Goal: Task Accomplishment & Management: Manage account settings

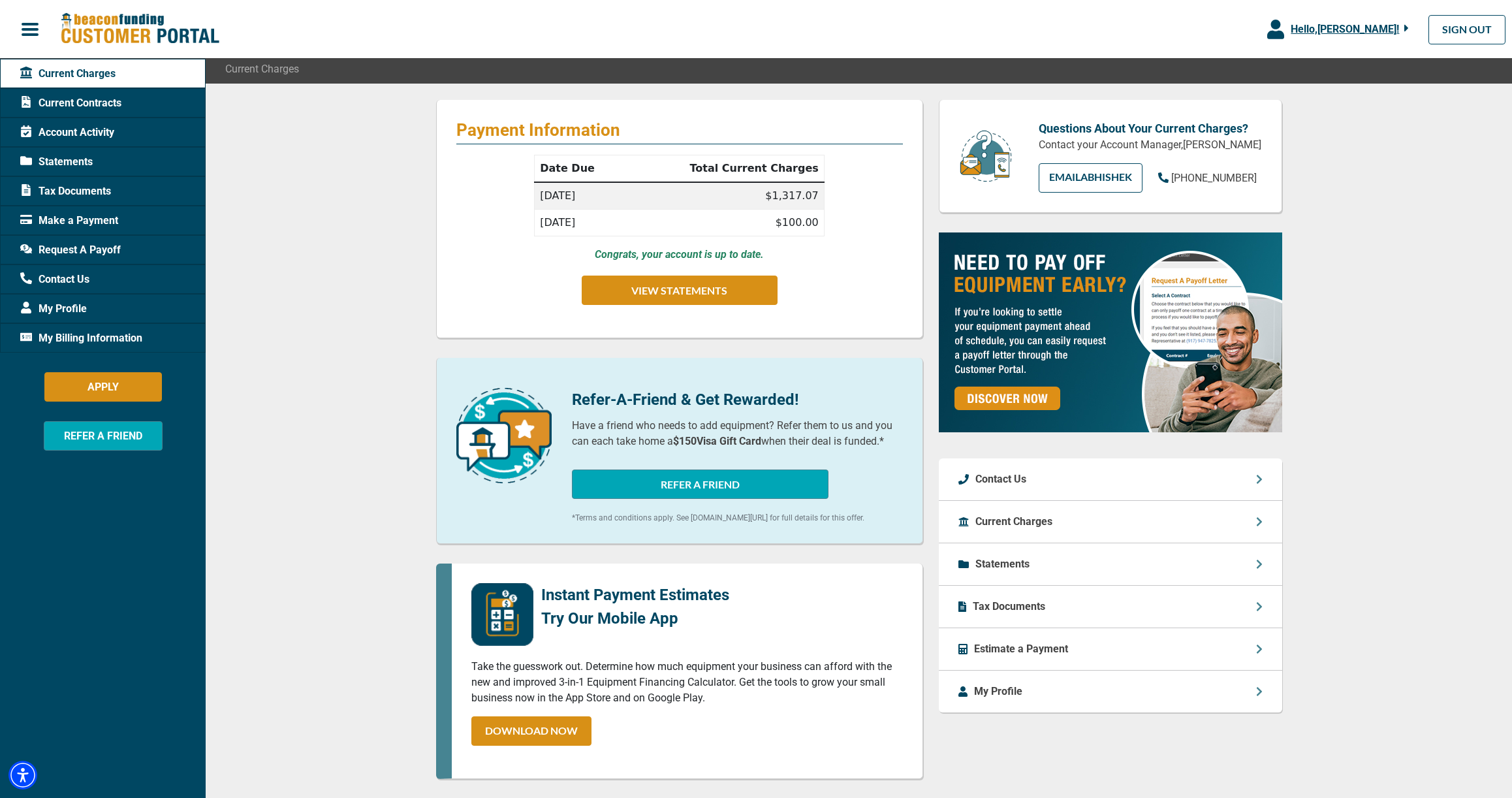
scroll to position [111, 0]
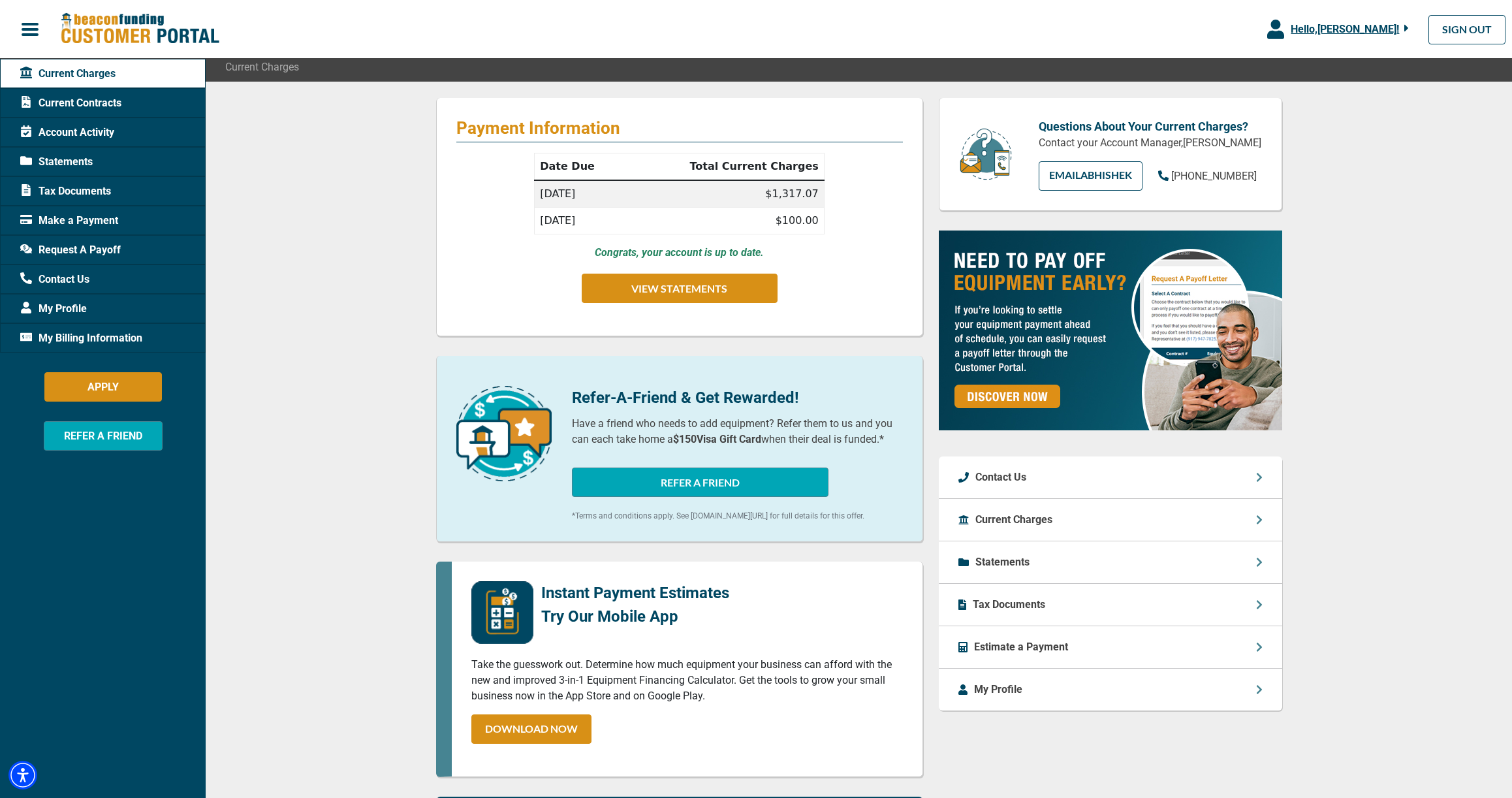
click at [614, 225] on td "[DATE]" at bounding box center [581, 221] width 93 height 27
click at [629, 279] on button "VIEW STATEMENTS" at bounding box center [680, 287] width 196 height 29
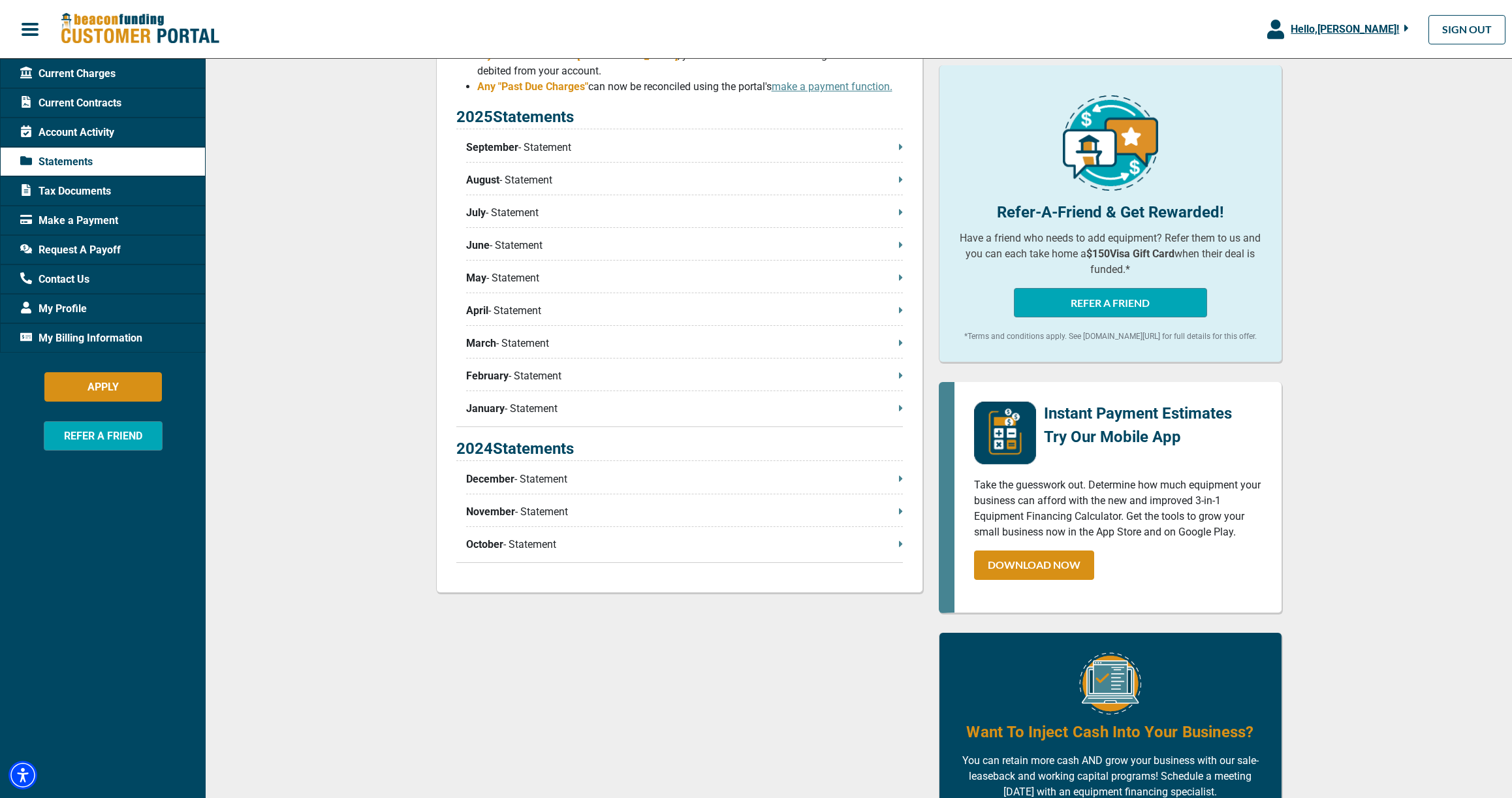
scroll to position [369, 0]
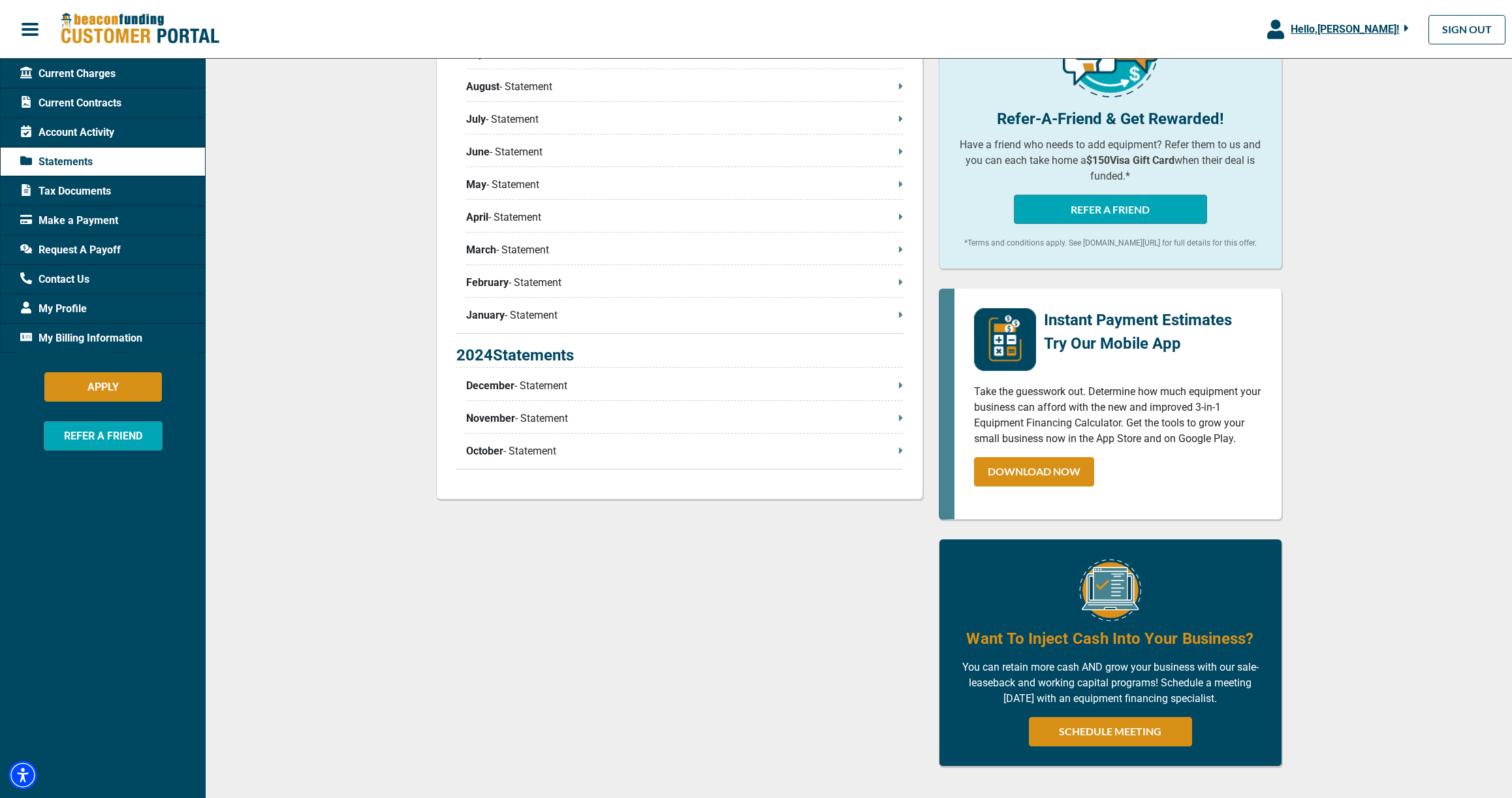
click at [558, 91] on p "August - Statement" at bounding box center [684, 86] width 436 height 16
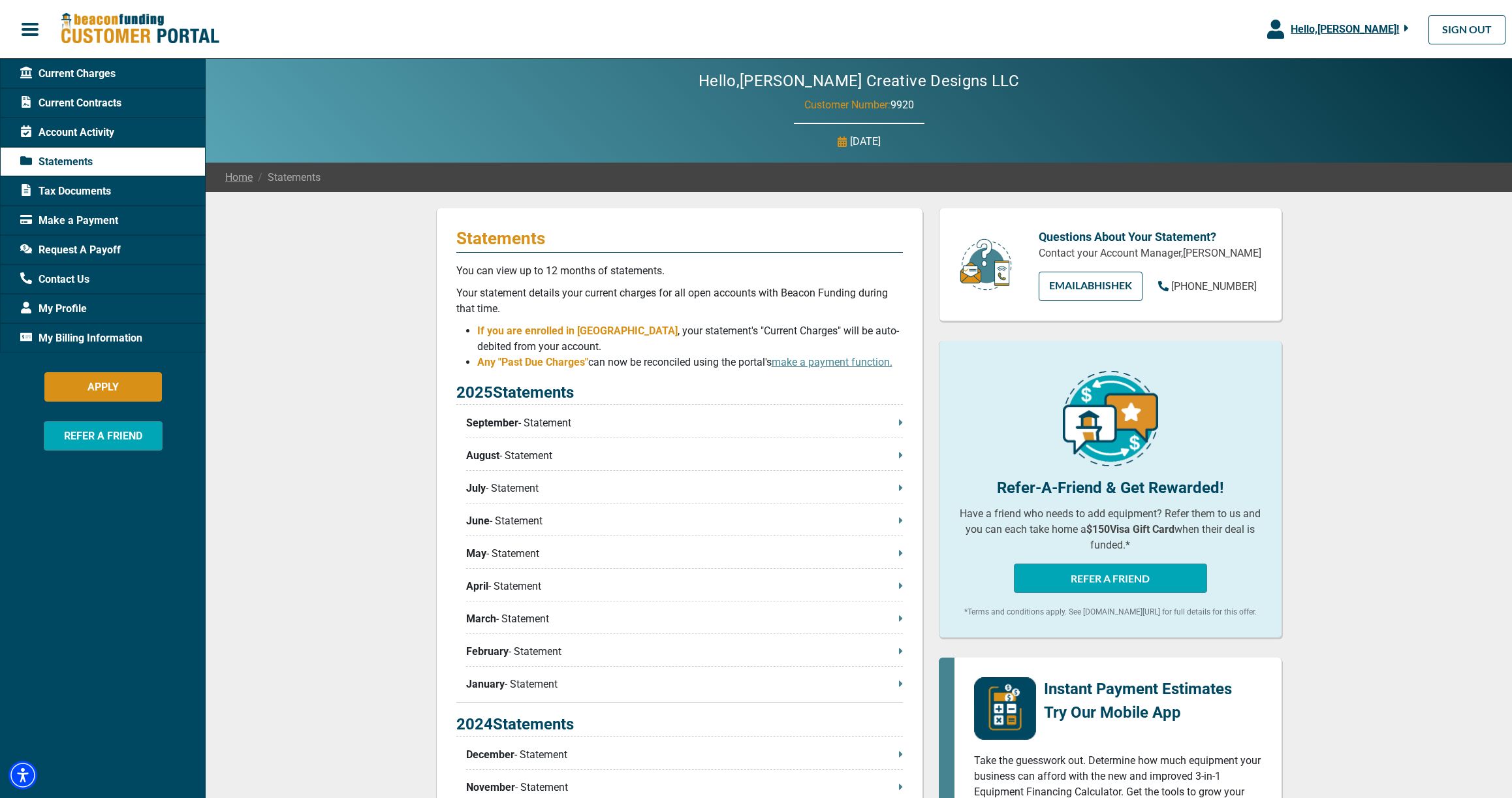
scroll to position [0, 0]
click at [93, 68] on span "Current Charges" at bounding box center [69, 73] width 96 height 16
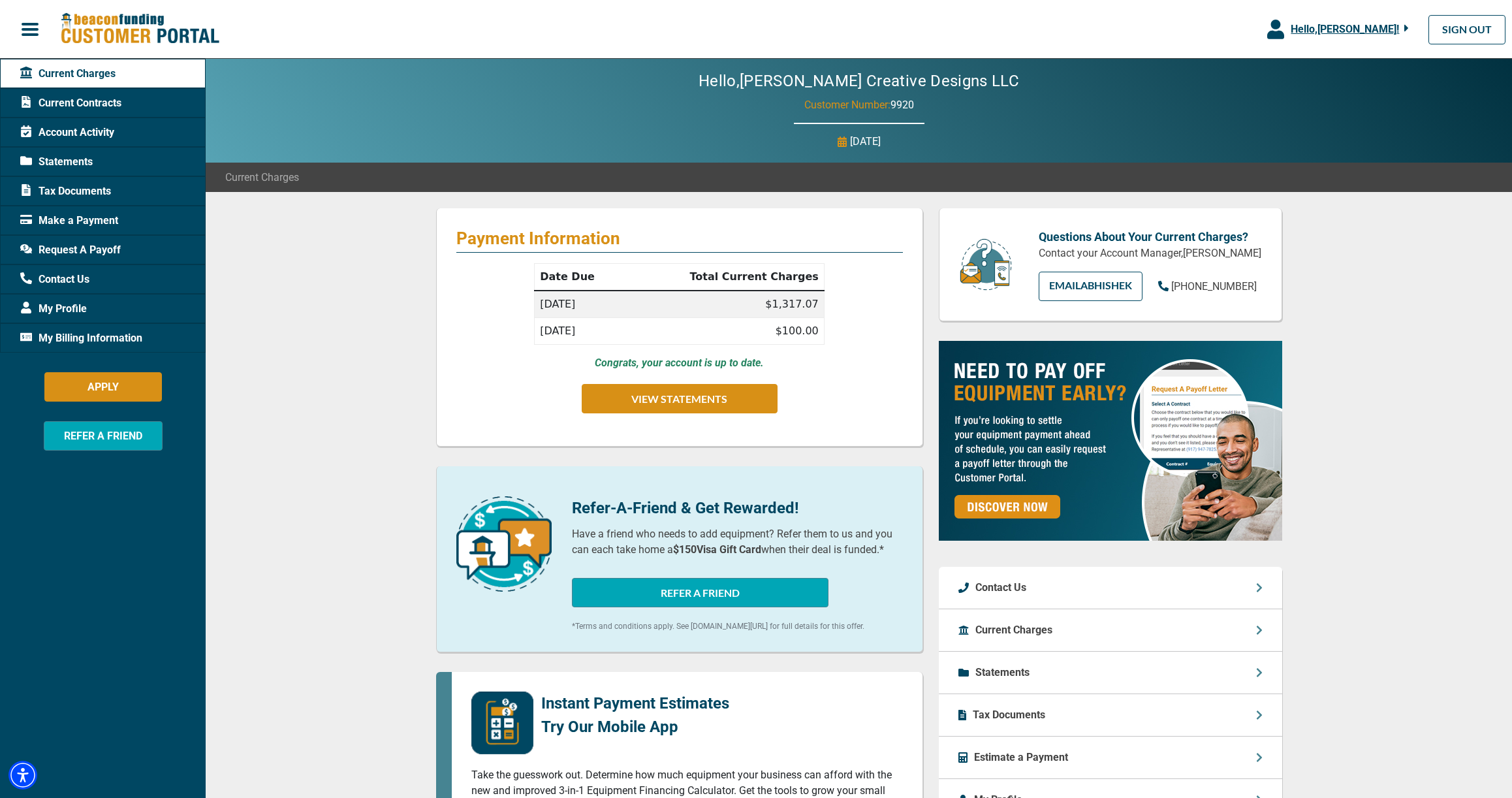
click at [806, 331] on td "$100.00" at bounding box center [725, 331] width 197 height 27
click at [560, 335] on td "[DATE]" at bounding box center [581, 331] width 93 height 27
click at [87, 249] on span "Request A Payoff" at bounding box center [70, 250] width 100 height 16
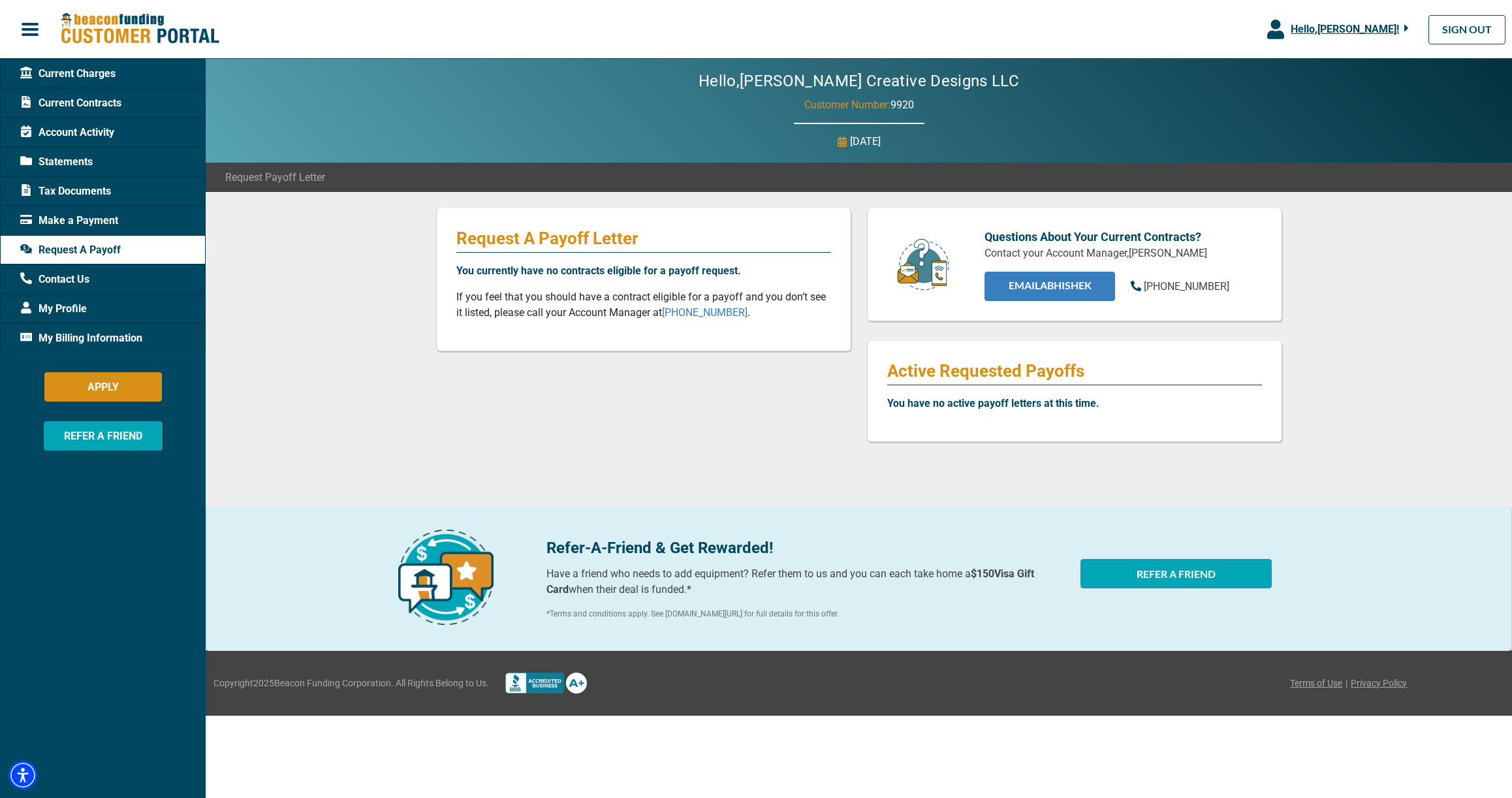
click at [1063, 292] on link "EMAIL Abhishek" at bounding box center [1049, 285] width 130 height 29
click at [83, 72] on span "Current Charges" at bounding box center [69, 73] width 96 height 16
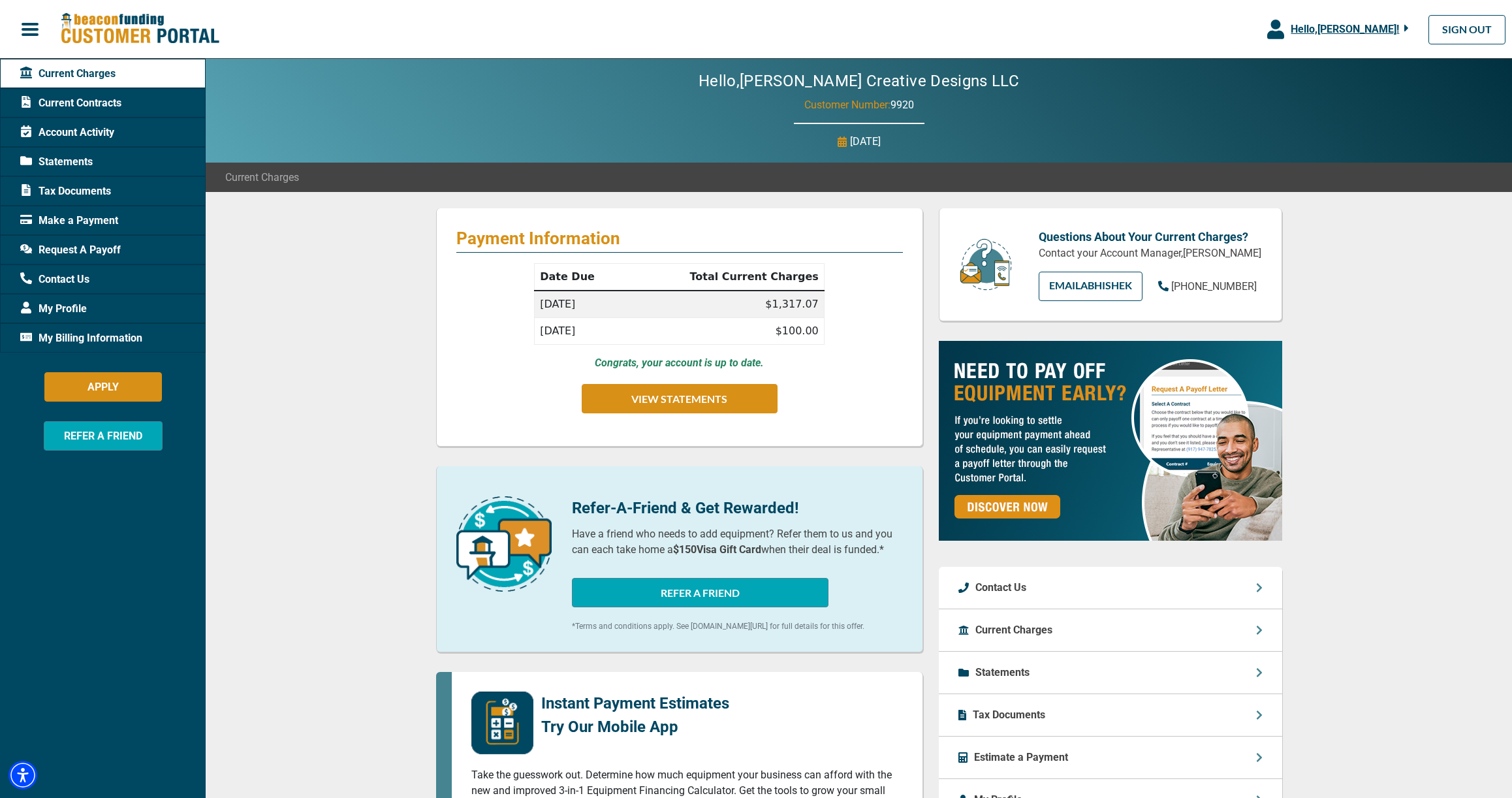
click at [84, 164] on span "Statements" at bounding box center [56, 161] width 72 height 16
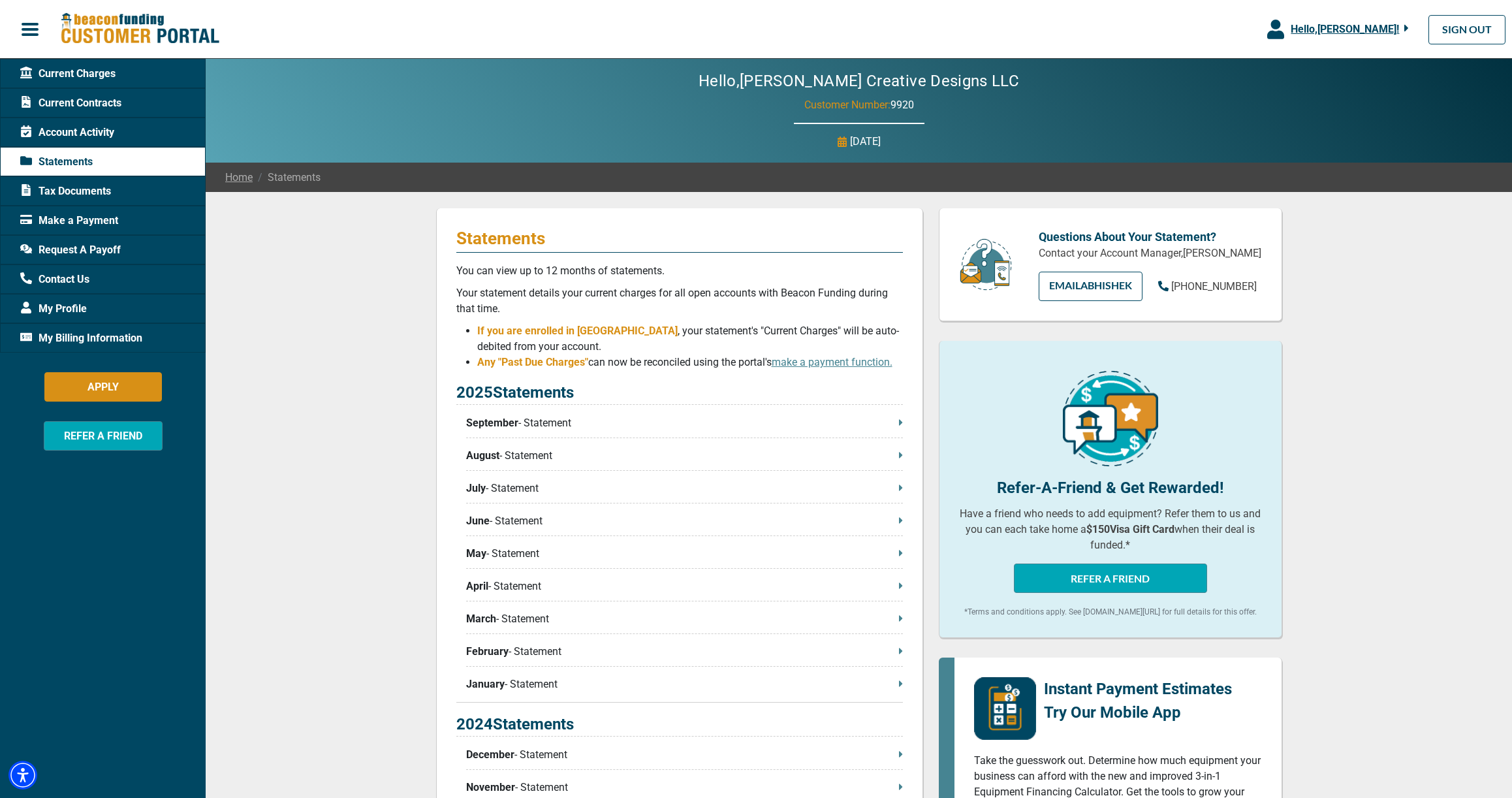
click at [541, 431] on p "September - Statement" at bounding box center [684, 422] width 436 height 16
click at [1111, 301] on link "EMAIL Abhishek" at bounding box center [1090, 285] width 104 height 29
click at [75, 246] on span "Request A Payoff" at bounding box center [70, 250] width 100 height 16
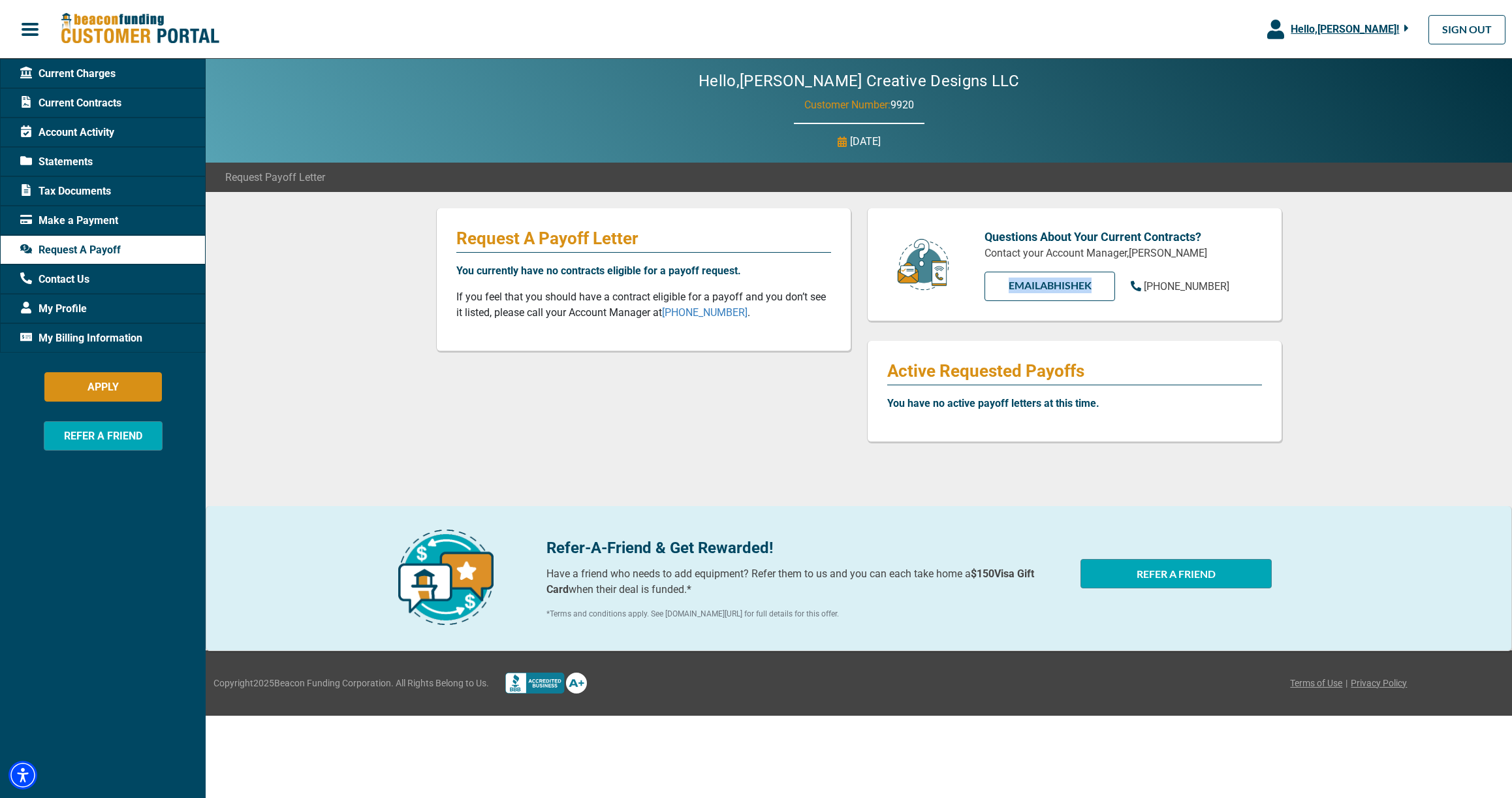
drag, startPoint x: 1132, startPoint y: 254, endPoint x: 1174, endPoint y: 252, distance: 42.0
click at [1174, 252] on p "Contact your Account Manager, [PERSON_NAME]" at bounding box center [1123, 253] width 278 height 16
copy p "Abhishek"
click at [101, 158] on div "Statements" at bounding box center [102, 161] width 206 height 29
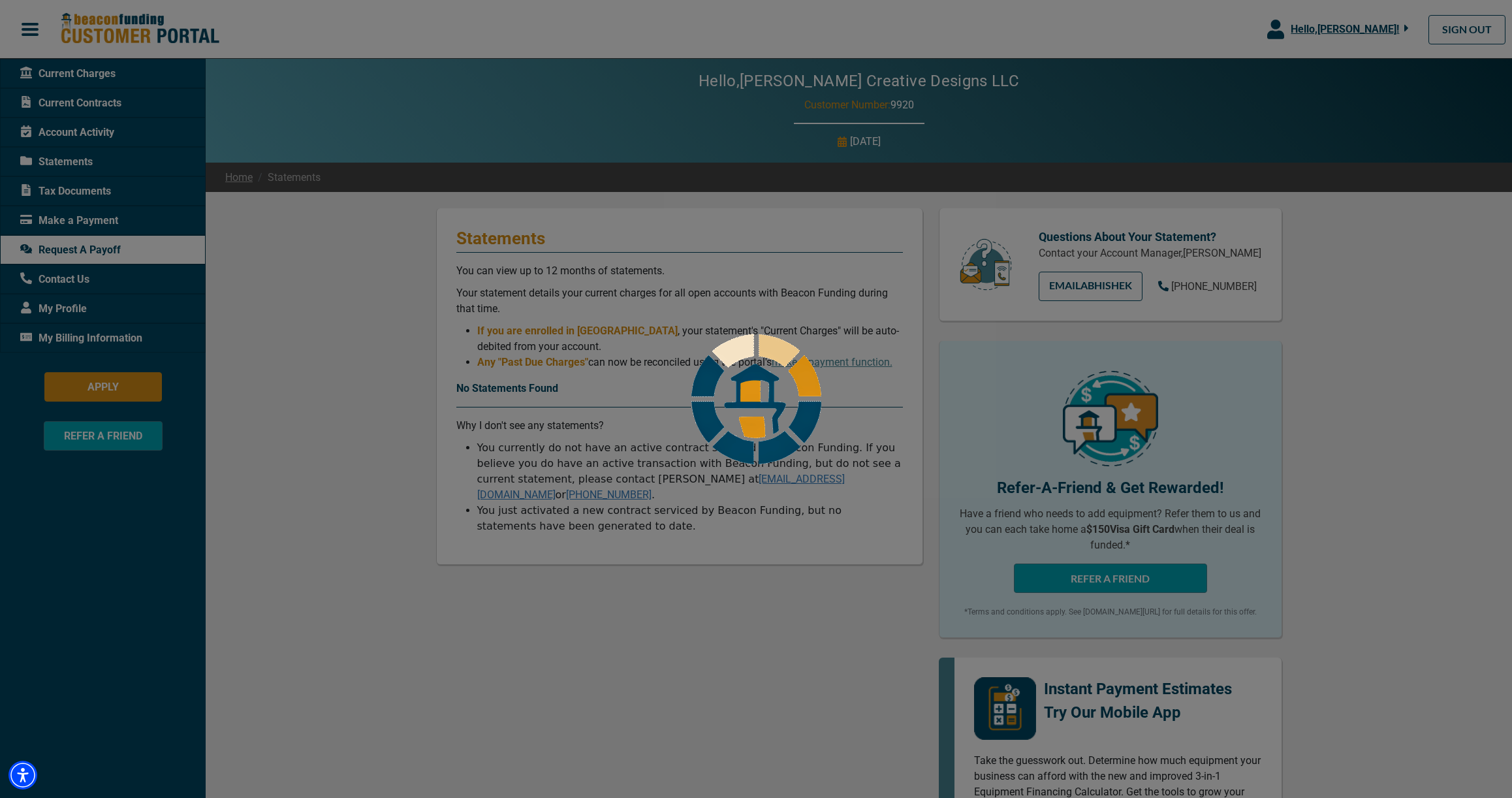
click at [72, 161] on div at bounding box center [756, 399] width 1512 height 798
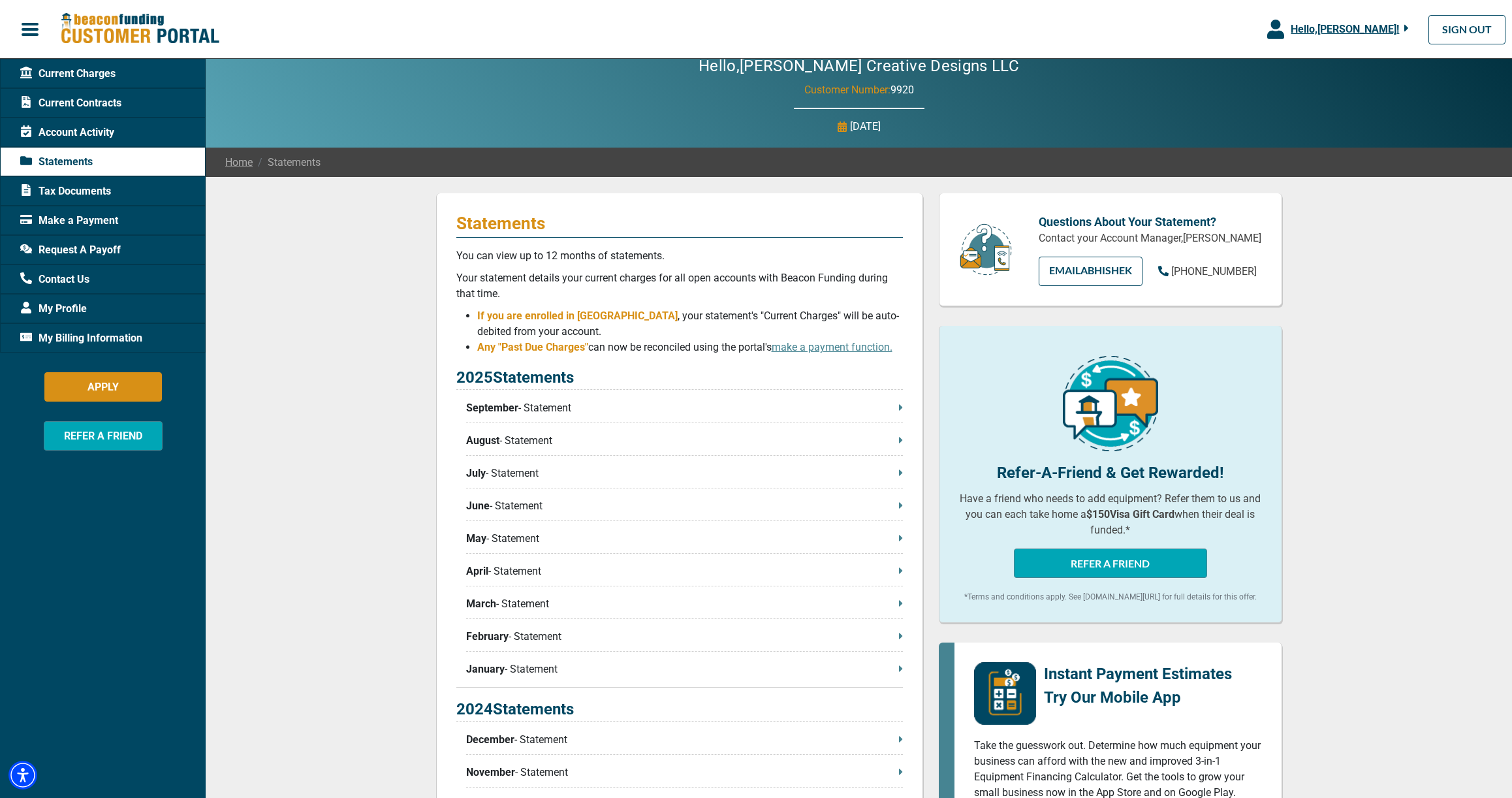
scroll to position [14, 0]
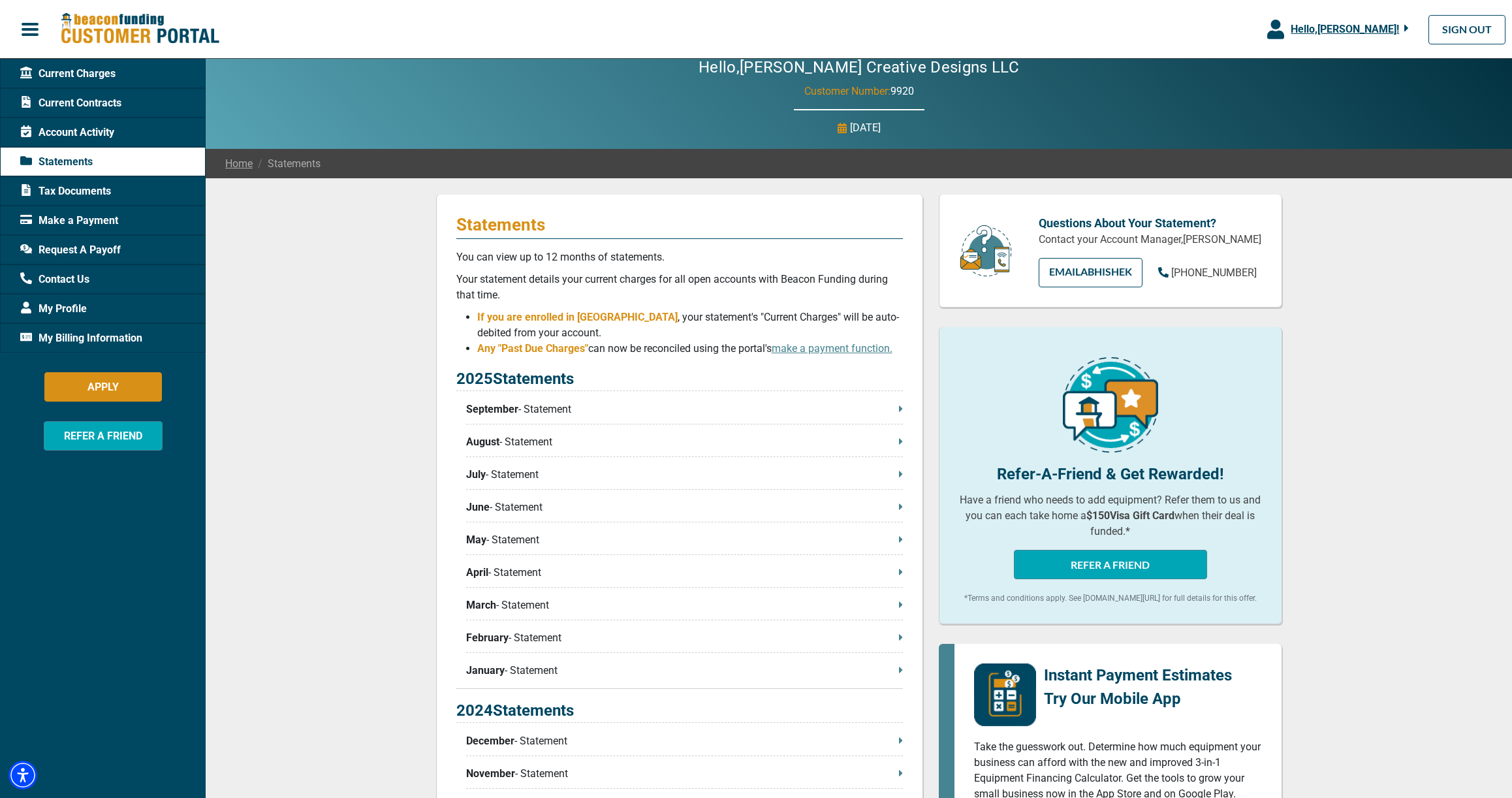
click at [491, 675] on span "January" at bounding box center [485, 670] width 38 height 16
click at [496, 414] on span "September" at bounding box center [493, 409] width 53 height 16
click at [268, 445] on div "Statements You can view up to 12 months of statements. Your statement details y…" at bounding box center [858, 668] width 1306 height 979
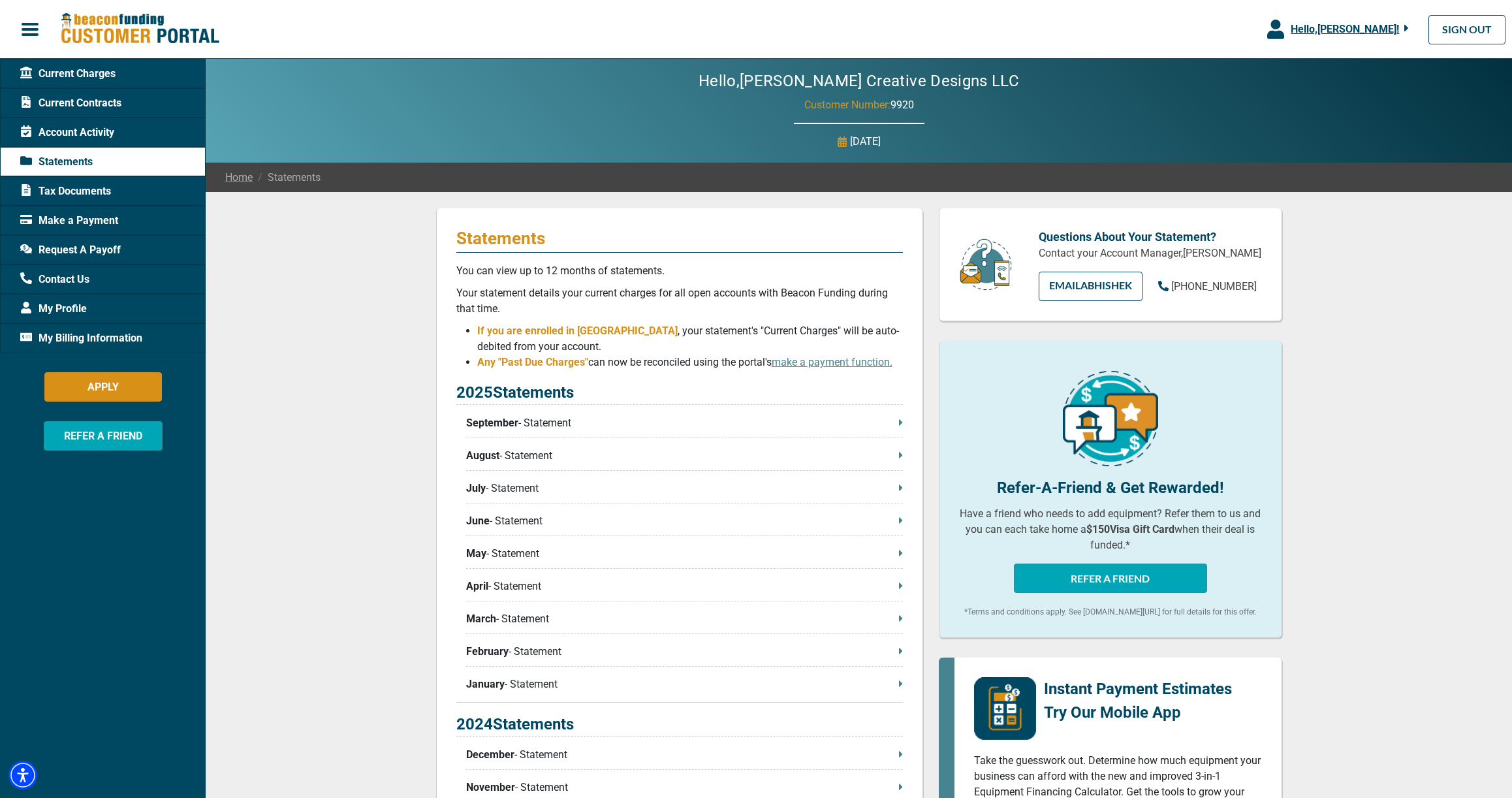
scroll to position [0, 0]
click at [1344, 391] on div "Statements You can view up to 12 months of statements. Your statement details y…" at bounding box center [858, 681] width 1306 height 979
click at [307, 624] on div "Statements You can view up to 12 months of statements. Your statement details y…" at bounding box center [858, 681] width 1306 height 979
click at [70, 73] on span "Current Charges" at bounding box center [69, 73] width 96 height 16
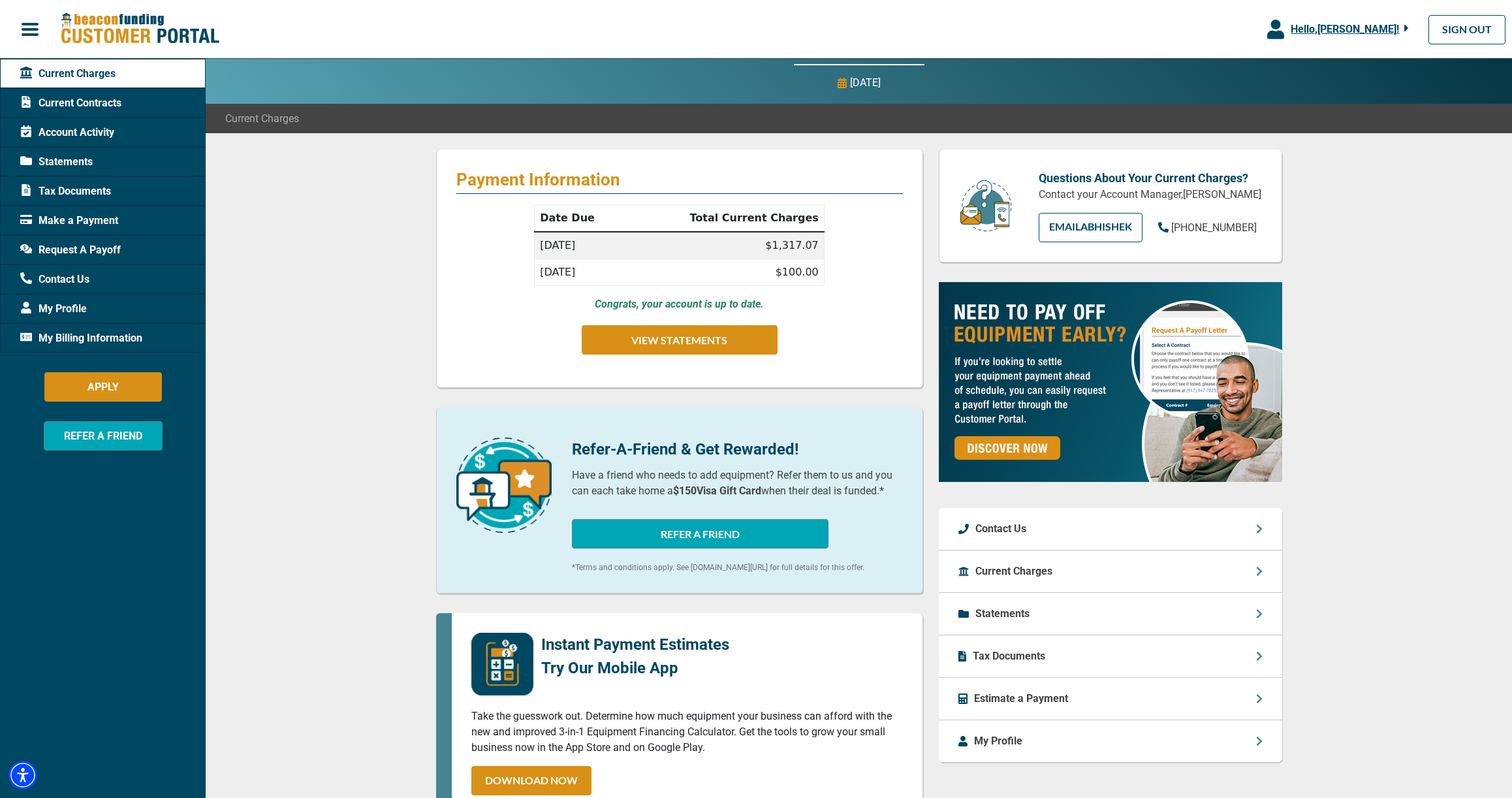
click at [1261, 576] on icon at bounding box center [1259, 571] width 7 height 10
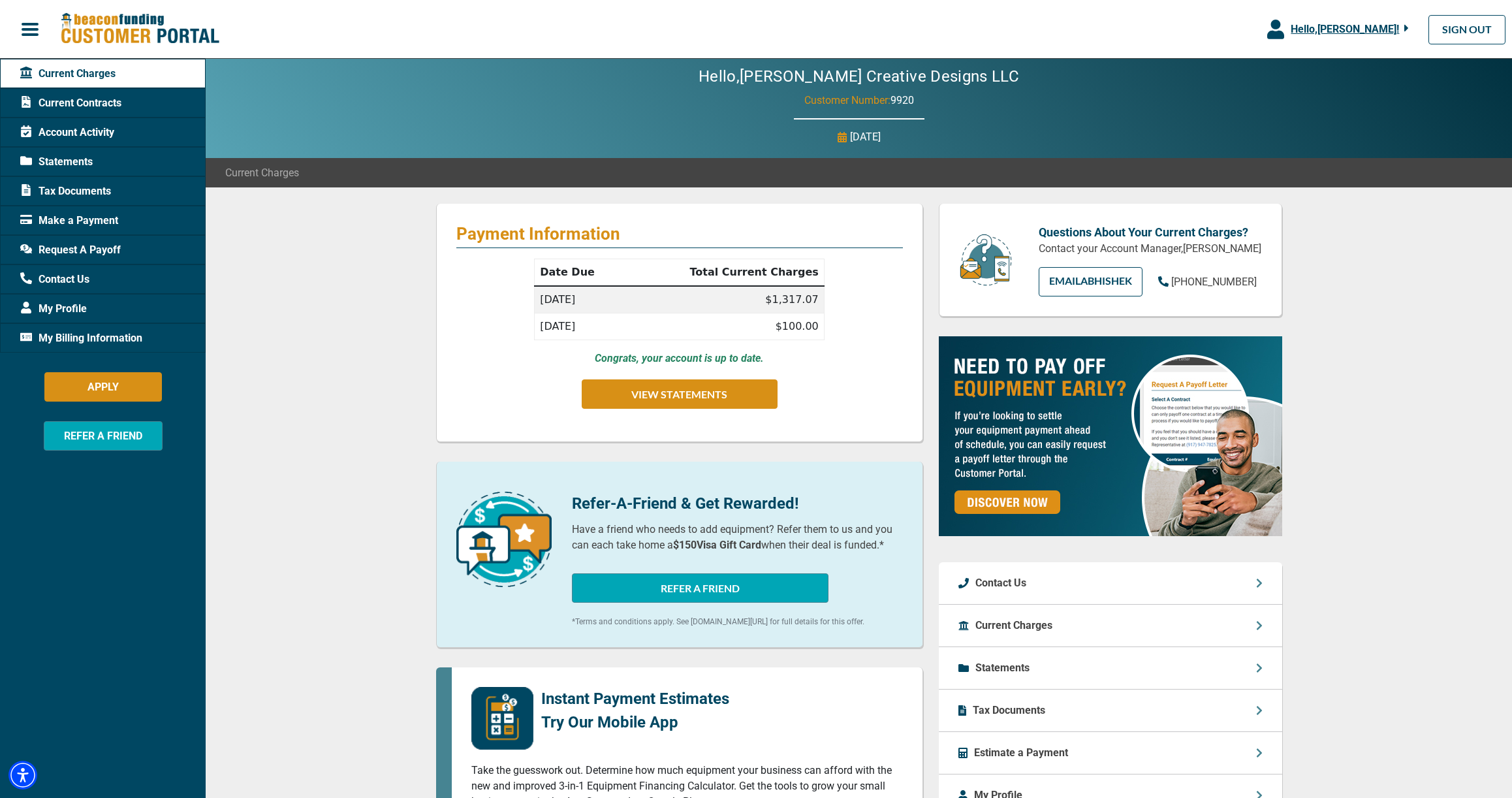
scroll to position [6, 0]
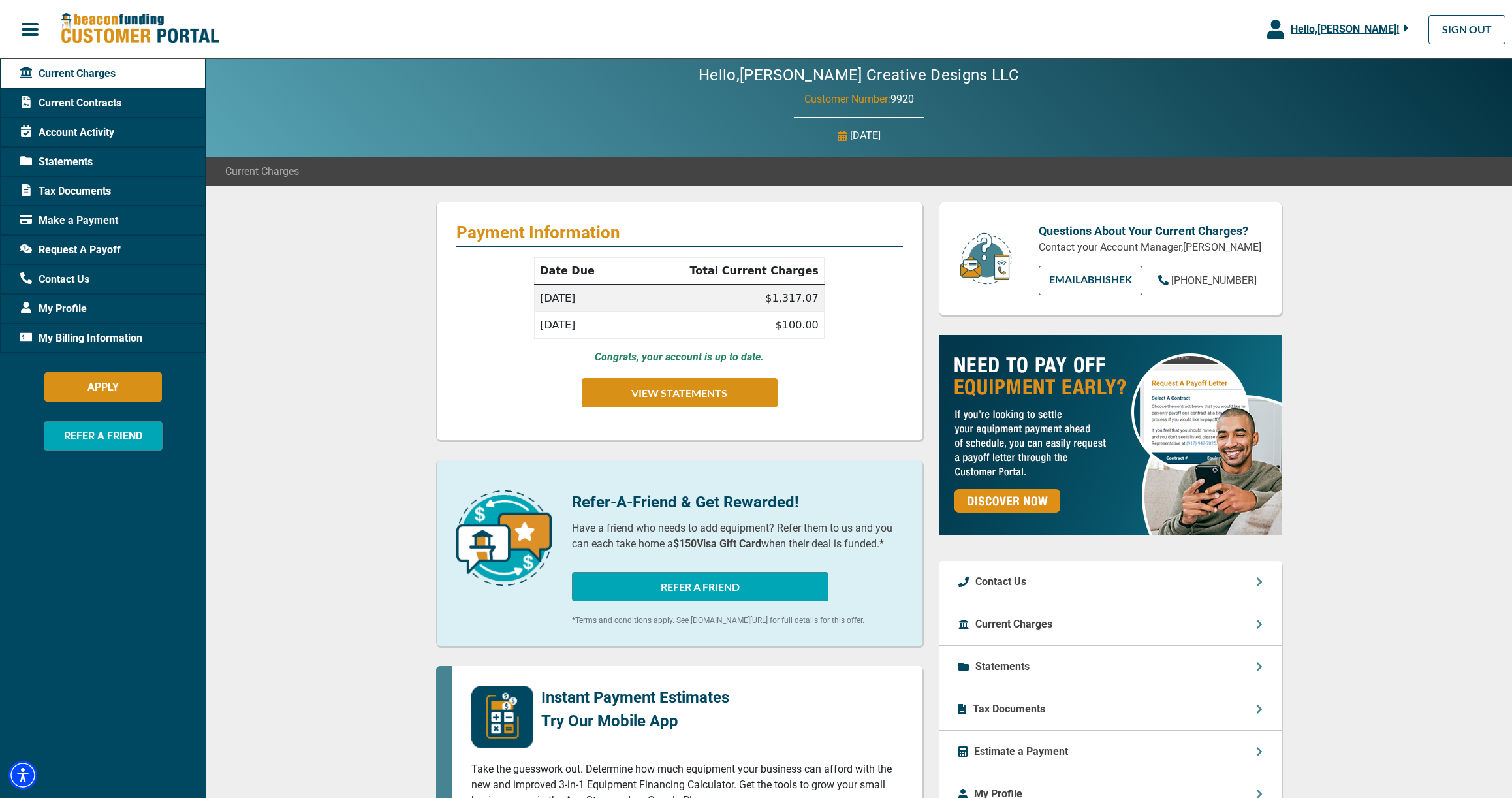
click at [1051, 632] on p "Current Charges" at bounding box center [1014, 623] width 77 height 16
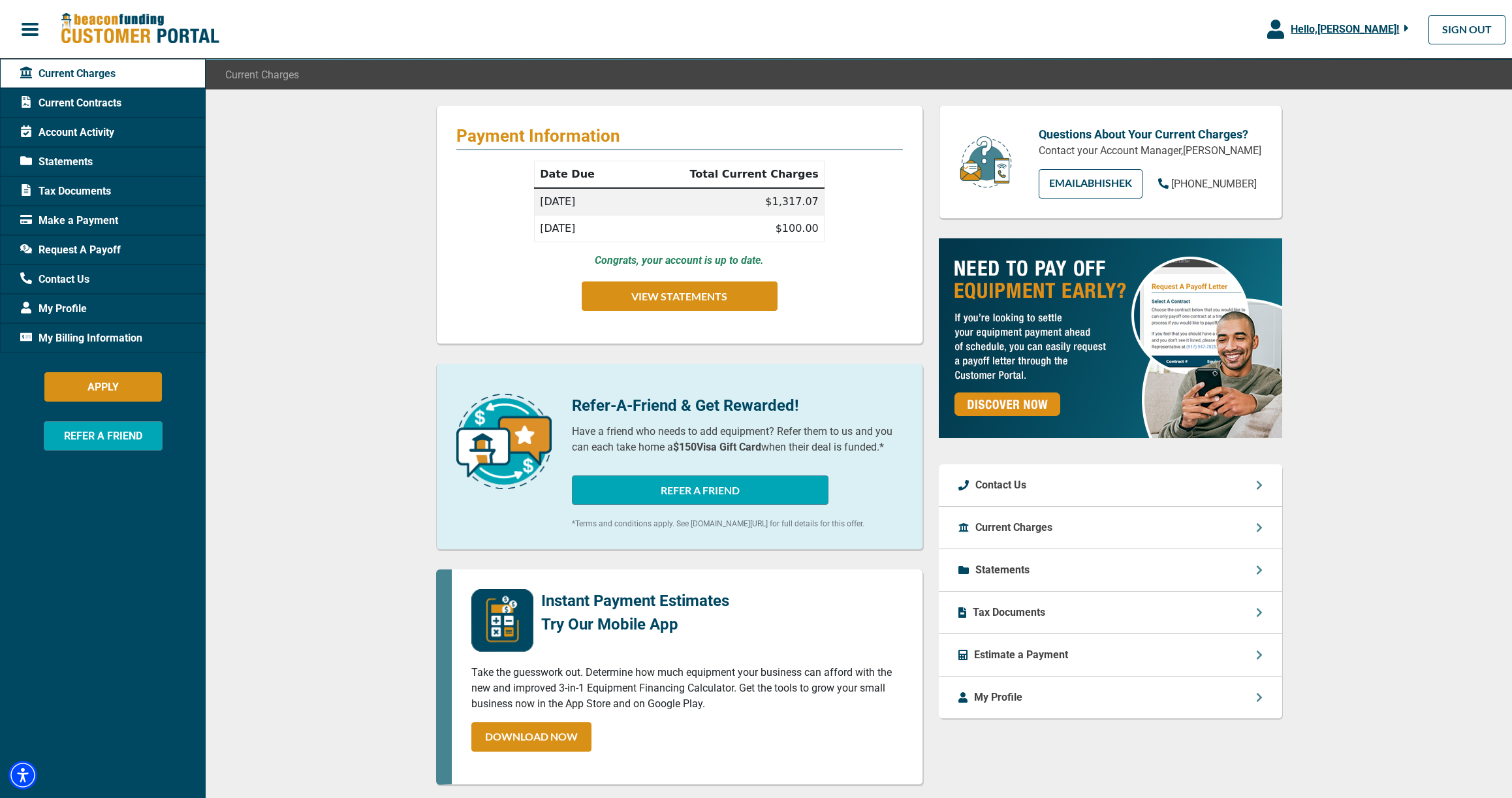
scroll to position [114, 0]
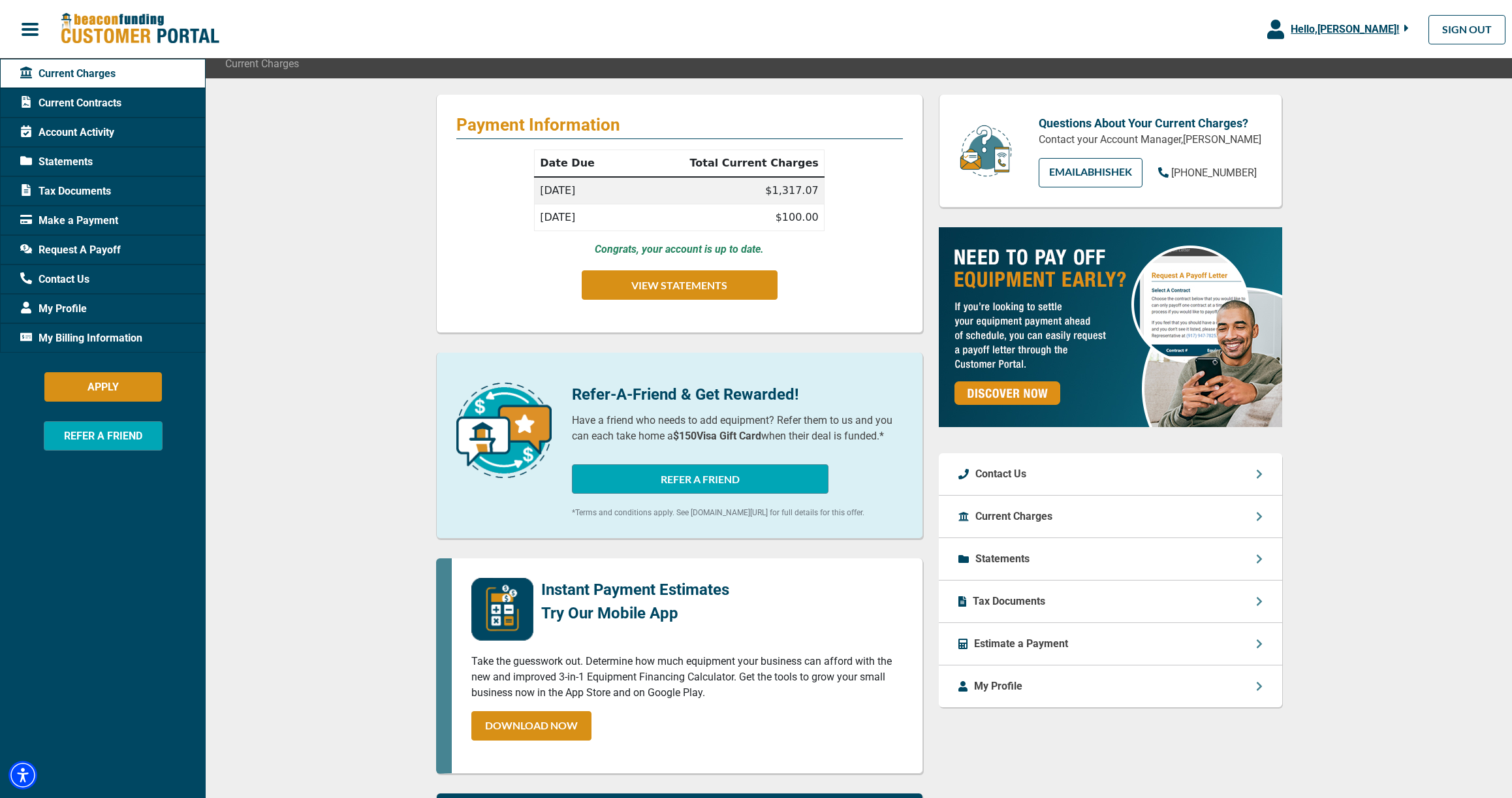
click at [995, 652] on p "Estimate a Payment" at bounding box center [1021, 643] width 94 height 16
click at [298, 624] on div "Payment Information Date Due Total Current Charges [DATE] $1,317.07 [DATE] $100…" at bounding box center [858, 559] width 1306 height 962
click at [56, 97] on span "Current Contracts" at bounding box center [71, 103] width 101 height 16
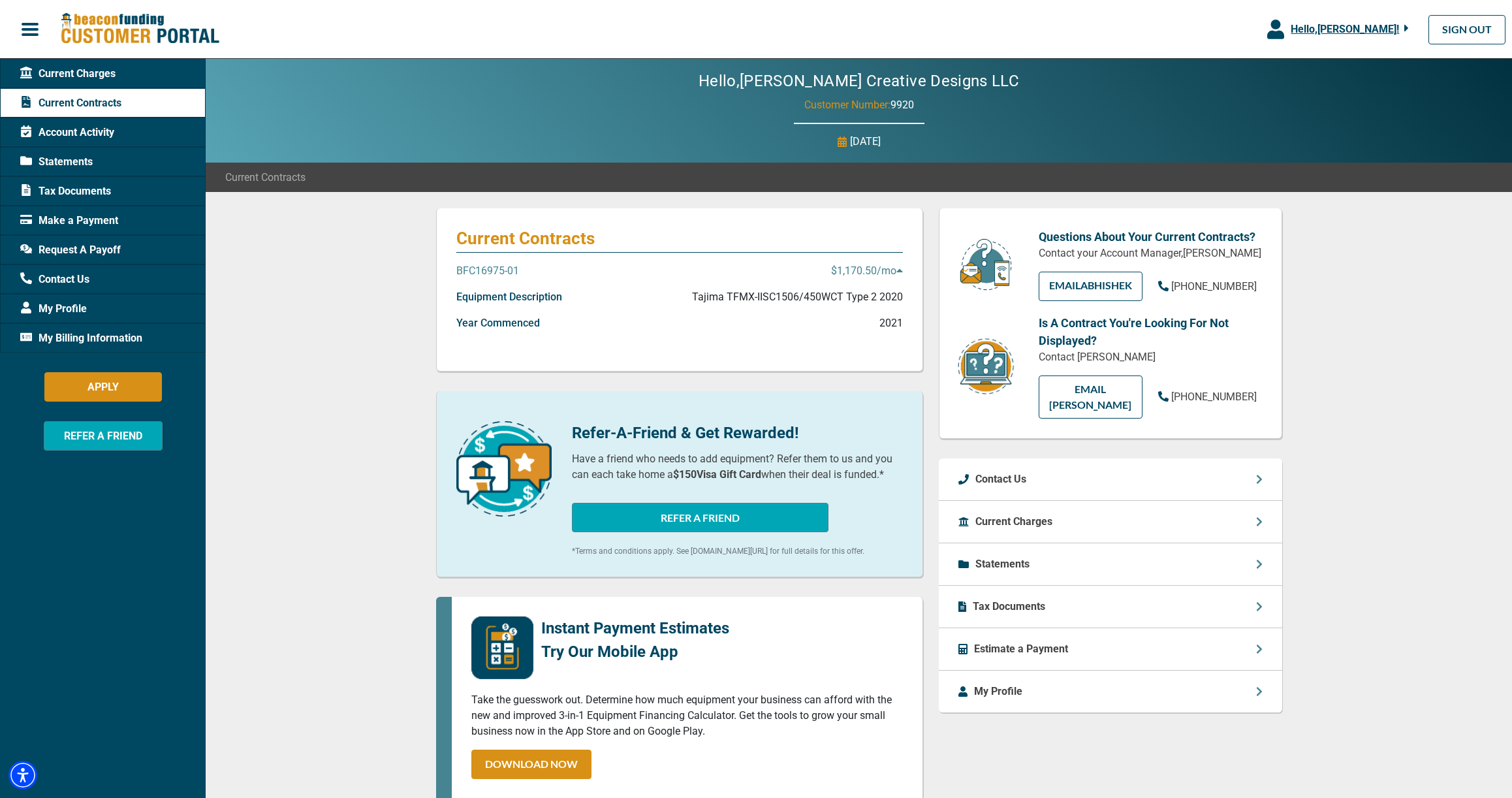
click at [884, 272] on p "$1,170.50 /mo" at bounding box center [866, 270] width 71 height 16
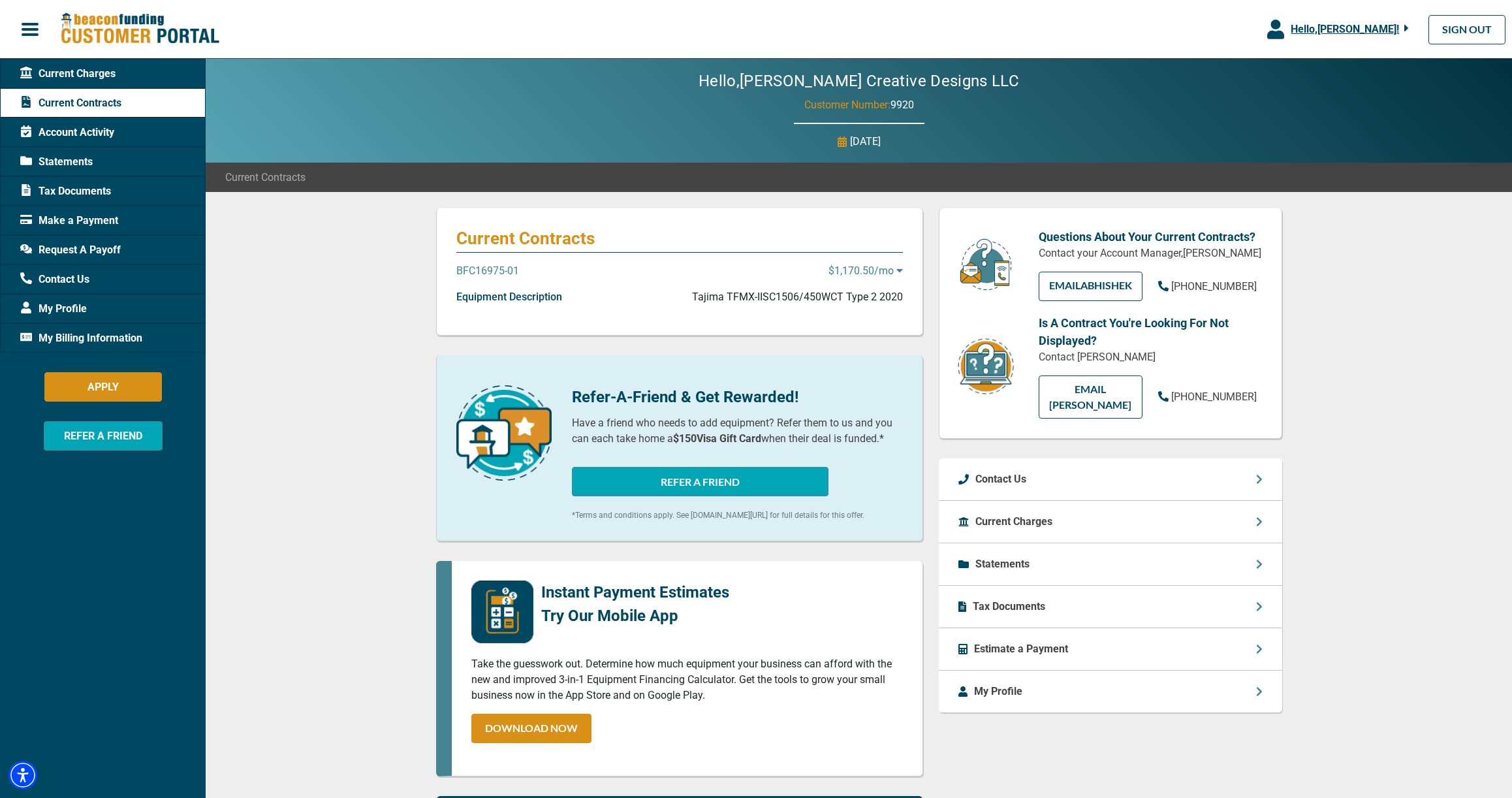
click at [501, 270] on p "BFC16975-01" at bounding box center [487, 270] width 63 height 16
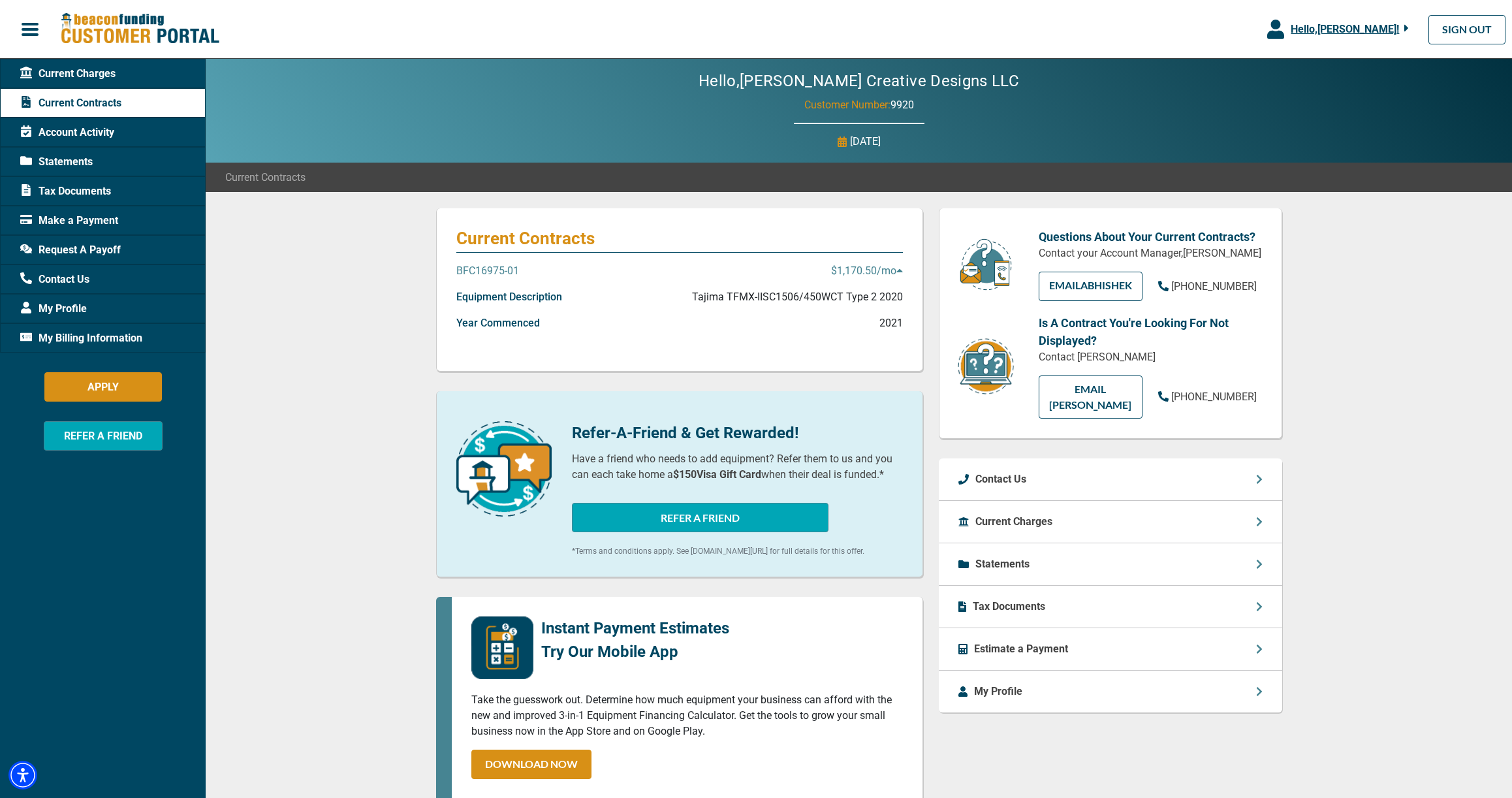
click at [389, 331] on div "Current Contracts BFC16975-01 $1,170.50 /mo Equipment Description Tajima TFMX-I…" at bounding box center [858, 635] width 1306 height 887
click at [477, 324] on p "Year Commenced" at bounding box center [497, 323] width 84 height 16
click at [741, 329] on div "Year Commenced 2021" at bounding box center [680, 329] width 447 height 26
click at [415, 312] on div "Current Contracts BFC16975-01 $1,170.50 /mo Equipment Description Tajima TFMX-I…" at bounding box center [858, 635] width 1306 height 887
click at [501, 269] on p "BFC16975-01" at bounding box center [487, 270] width 63 height 16
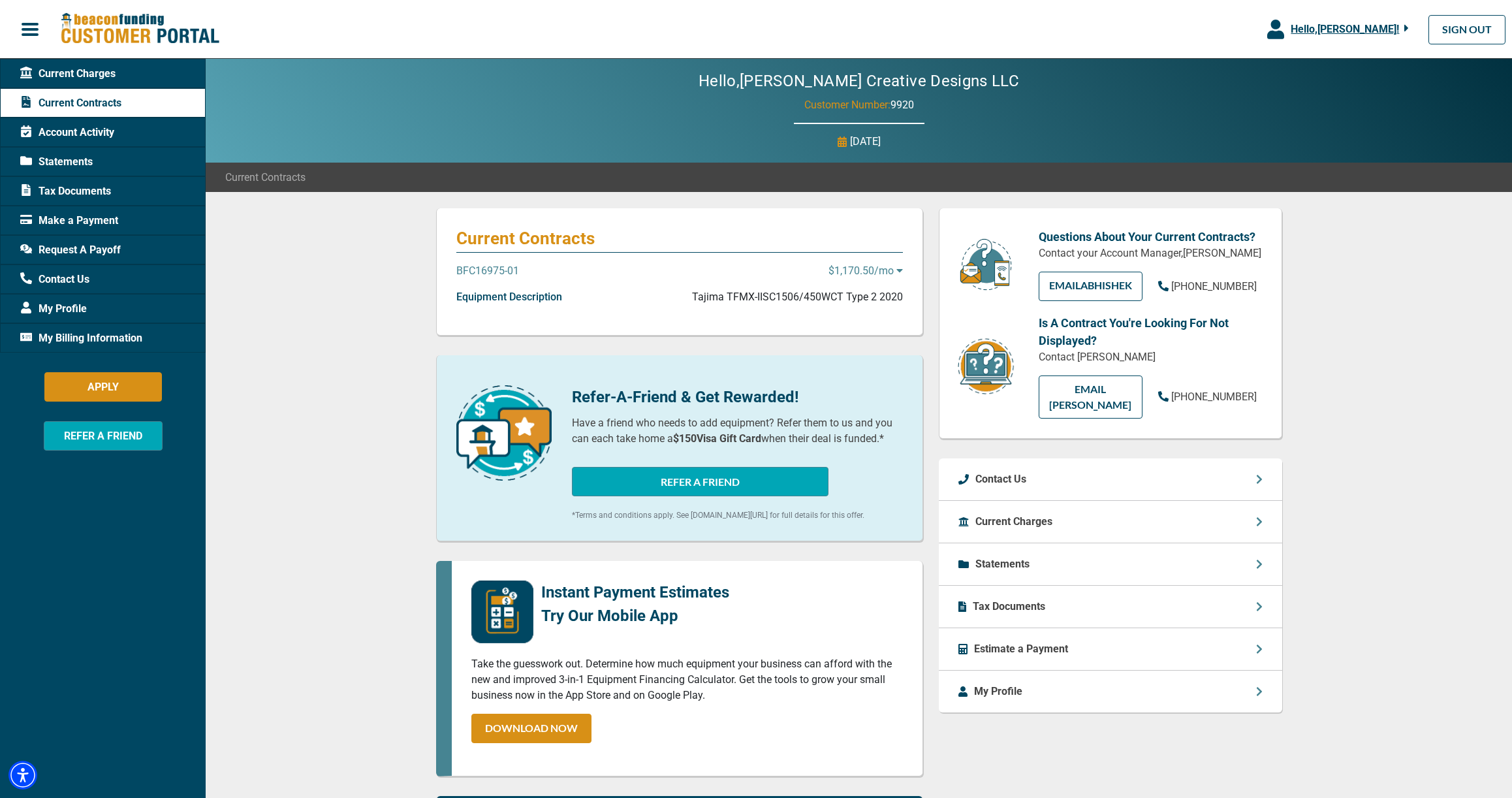
click at [501, 269] on p "BFC16975-01" at bounding box center [487, 270] width 63 height 16
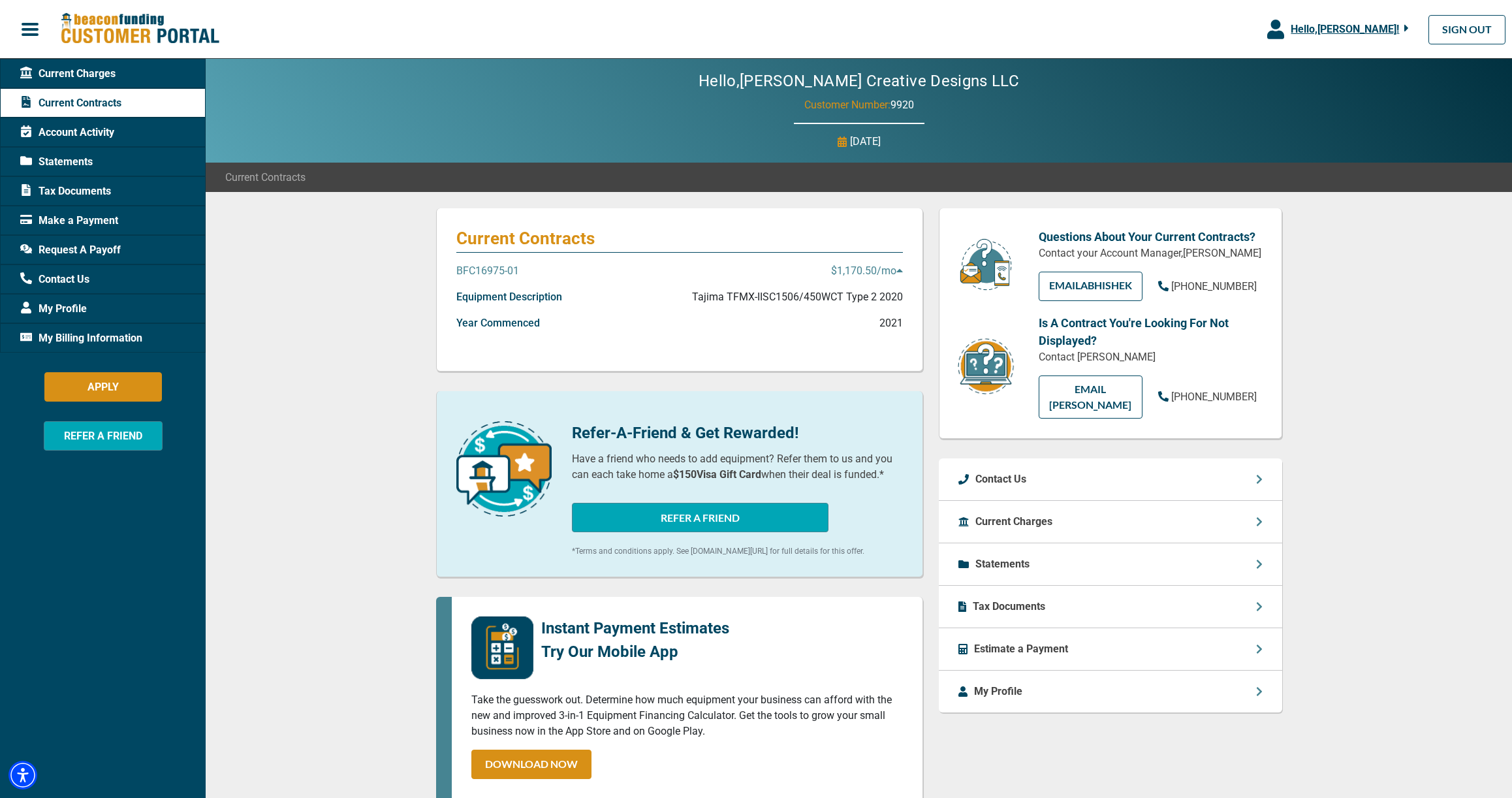
click at [489, 269] on p "BFC16975-01" at bounding box center [487, 270] width 63 height 16
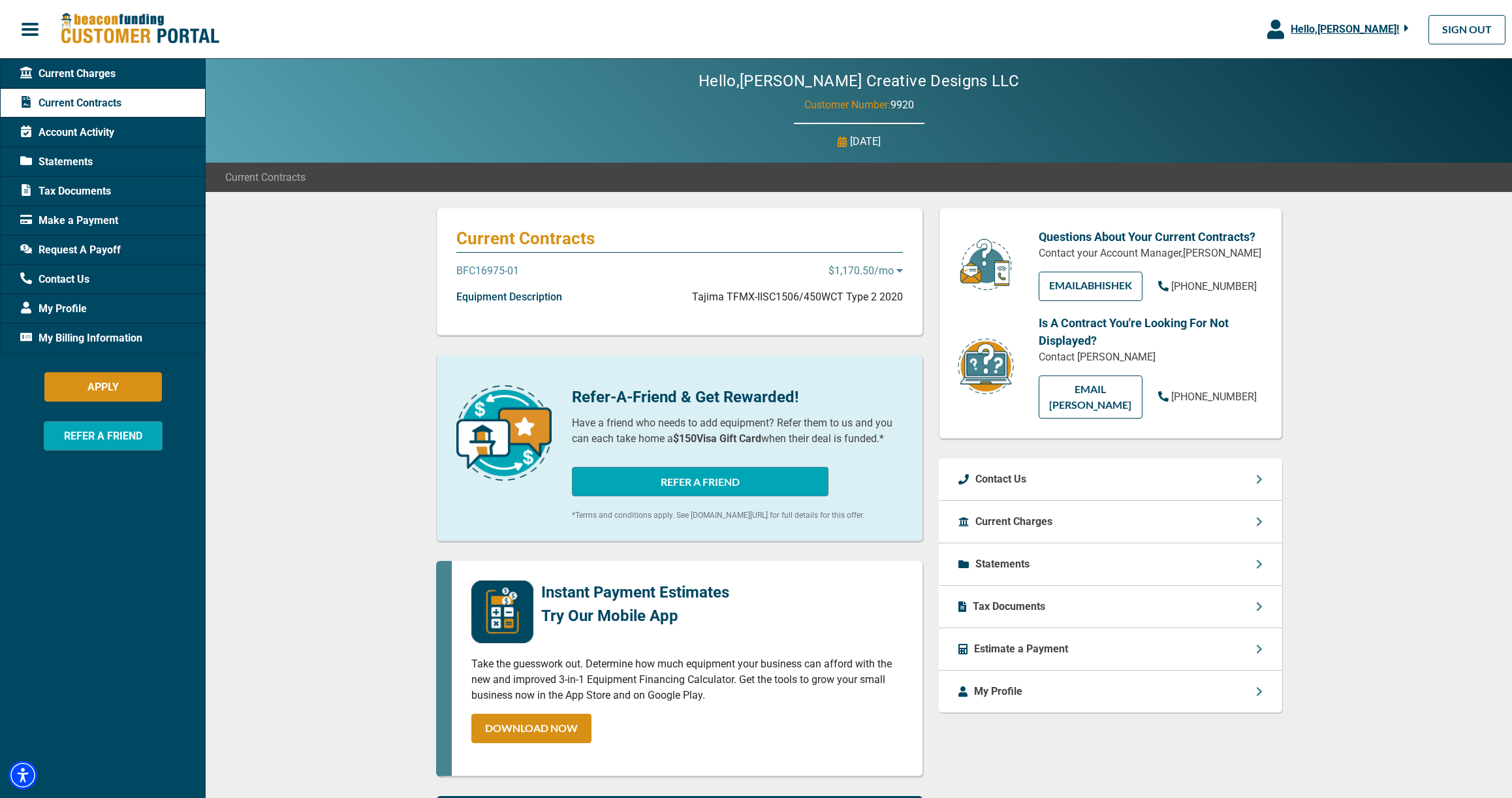
click at [489, 269] on p "BFC16975-01" at bounding box center [487, 270] width 63 height 16
